Goal: Information Seeking & Learning: Find specific fact

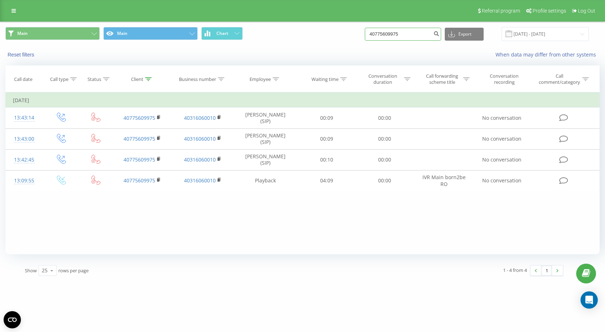
click at [391, 34] on input "40775609975" at bounding box center [403, 34] width 76 height 13
paste input "1276563"
type input "40771276563"
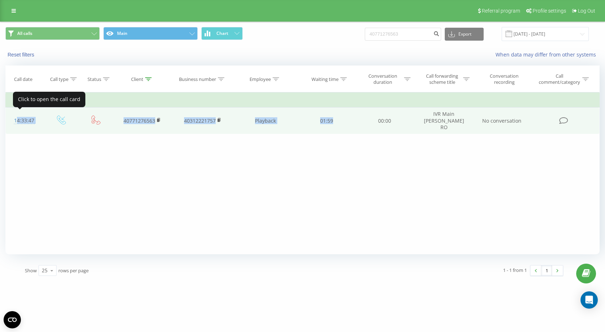
drag, startPoint x: 324, startPoint y: 121, endPoint x: 15, endPoint y: 121, distance: 309.3
click at [15, 121] on tr "14:33:47 40771276563 40312221757 Playback 01:59 00:00 IVR Main Renee RO No conv…" at bounding box center [303, 121] width 594 height 27
copy tr "14:33:47 40771276563 40312221757 Playback 01:59"
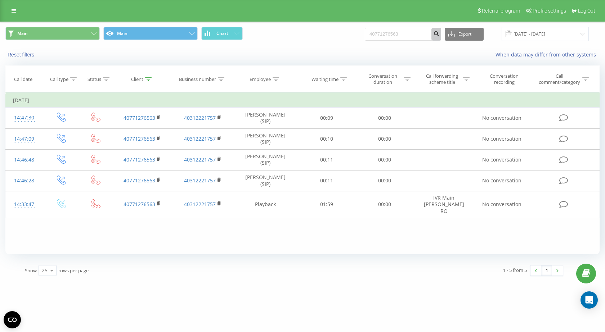
click at [441, 38] on button "submit" at bounding box center [436, 34] width 10 height 13
drag, startPoint x: 426, startPoint y: 33, endPoint x: 278, endPoint y: 44, distance: 148.4
click at [278, 44] on div "All calls Main Chart 40771276563 Export .csv .xls .xlsx 20.05.2025 - 20.08.2025" at bounding box center [302, 34] width 604 height 24
paste input "5609975"
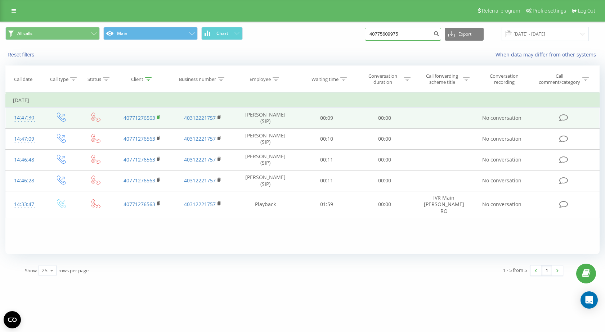
type input "40775609975"
click at [159, 118] on icon at bounding box center [159, 117] width 4 height 5
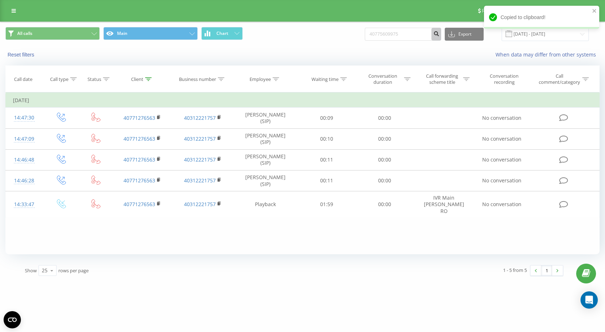
click at [439, 31] on icon "submit" at bounding box center [436, 33] width 6 height 4
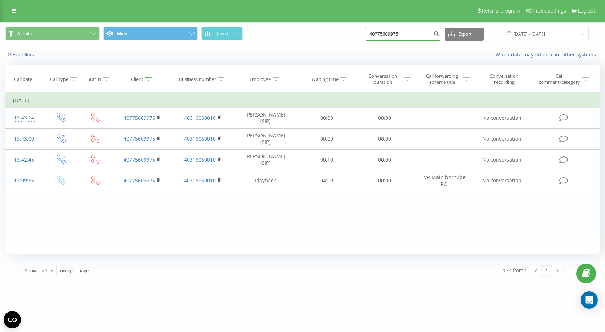
click at [393, 31] on input "40775609975" at bounding box center [403, 34] width 76 height 13
drag, startPoint x: 346, startPoint y: 28, endPoint x: 361, endPoint y: 0, distance: 31.9
click at [346, 28] on div "All calls Main Chart 40775609975 Export .csv .xls .xlsx 20.05.2025 - 20.08.2025" at bounding box center [302, 34] width 594 height 14
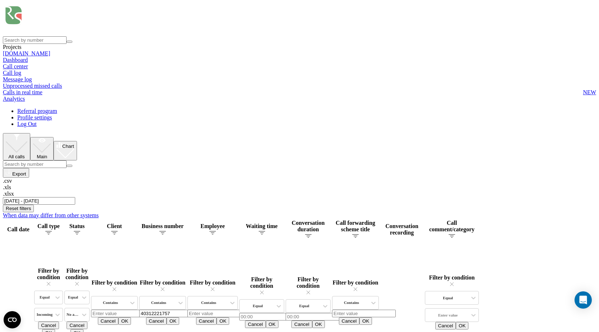
click at [75, 197] on input "01.06.2025 - 31.08.2025" at bounding box center [39, 201] width 72 height 8
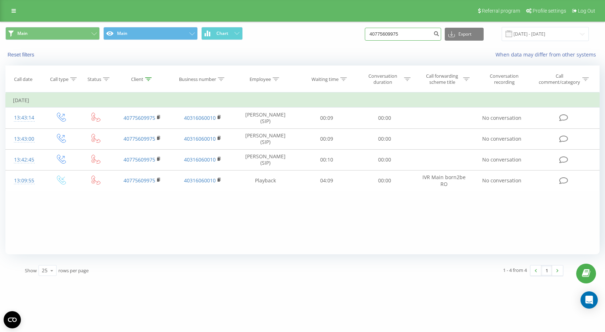
click at [394, 33] on input "40775609975" at bounding box center [403, 34] width 76 height 13
paste input "31868192"
type input "40731868192"
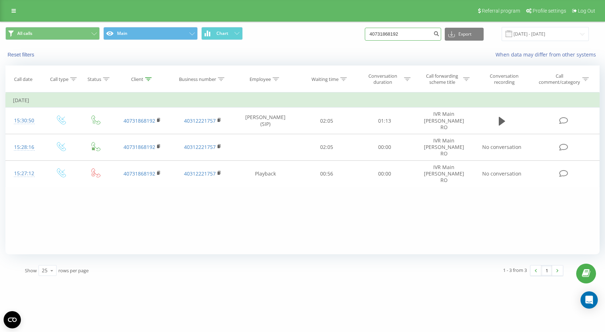
drag, startPoint x: 420, startPoint y: 36, endPoint x: 329, endPoint y: 42, distance: 91.3
click at [329, 42] on div "All calls Main Chart 40731868192 Export .csv .xls .xlsx 20.05.2025 - 20.08.2025" at bounding box center [302, 34] width 604 height 24
paste input "71276563"
type input "40771276563"
